Goal: Task Accomplishment & Management: Manage account settings

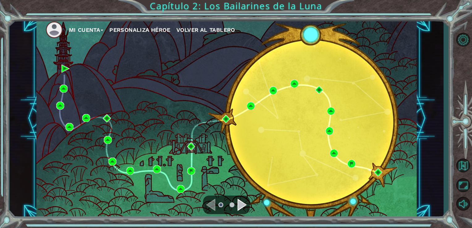
click at [92, 32] on button "Mi Cuenta" at bounding box center [86, 29] width 35 height 9
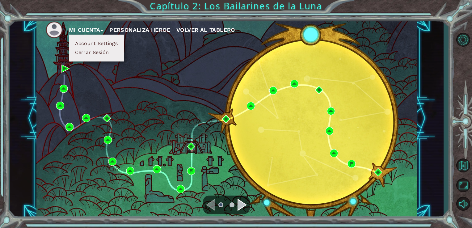
click at [92, 54] on button "Cerrar Sesión" at bounding box center [92, 52] width 38 height 7
